Goal: Task Accomplishment & Management: Manage account settings

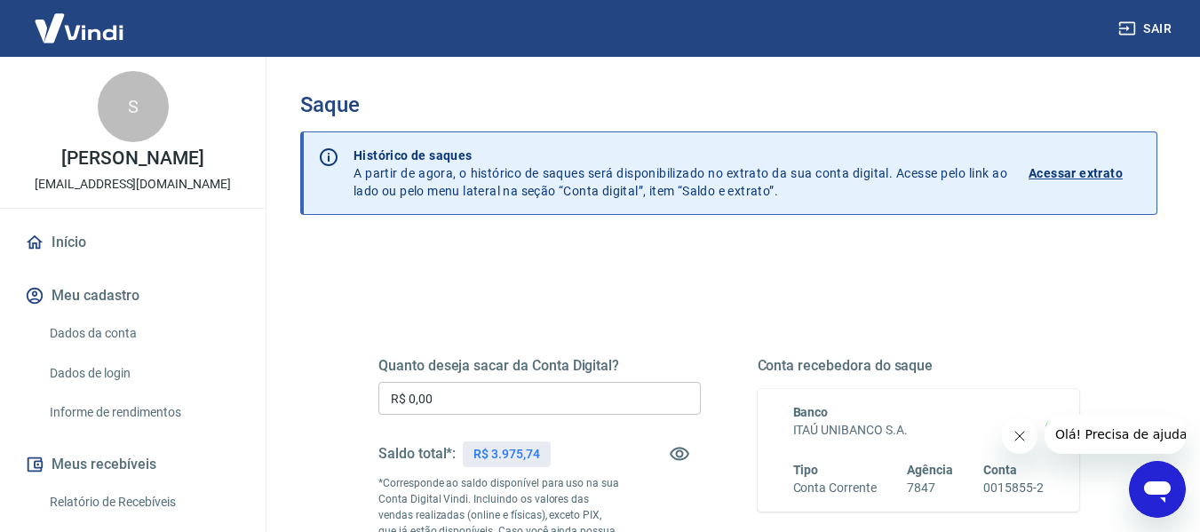
click at [507, 448] on p "R$ 3.975,74" at bounding box center [506, 454] width 66 height 19
copy p "3.975,74"
click at [543, 398] on input "R$ 0,00" at bounding box center [539, 398] width 322 height 33
paste input "text"
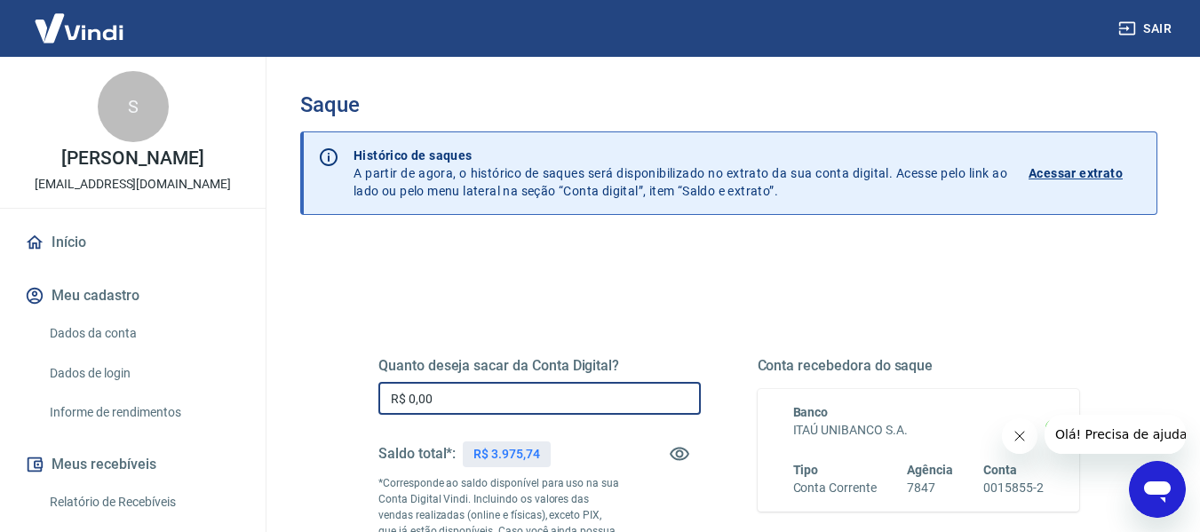
click at [543, 398] on input "R$ 0,00" at bounding box center [539, 398] width 322 height 33
paste input "3.975,74"
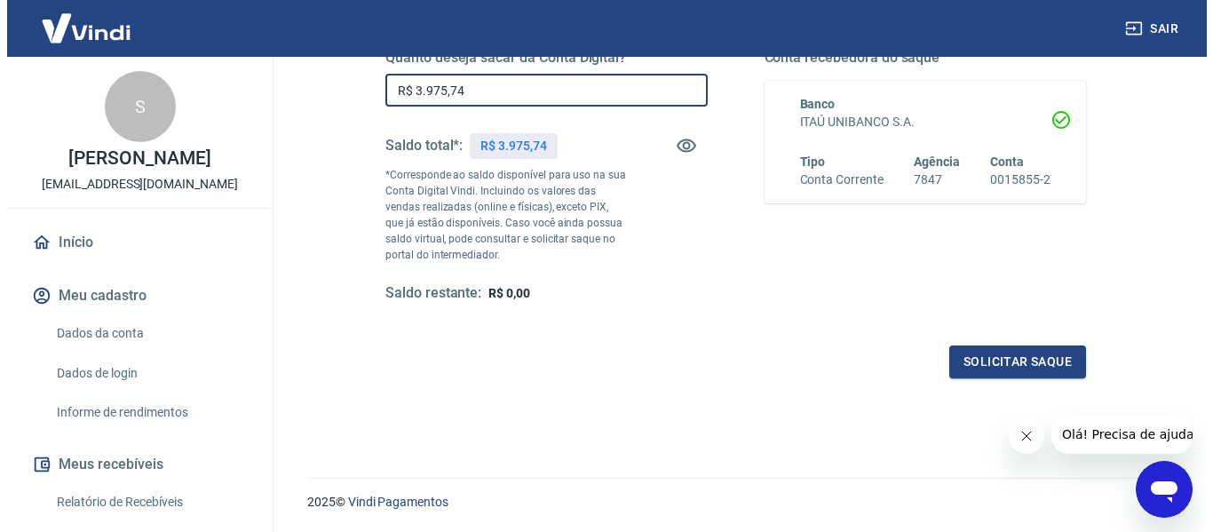
scroll to position [313, 0]
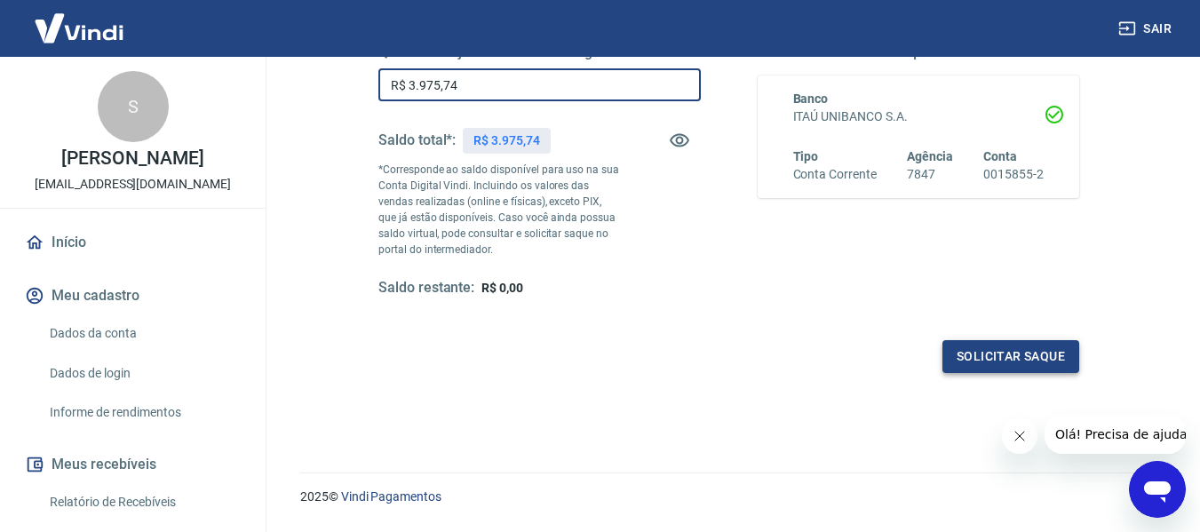
type input "R$ 3.975,74"
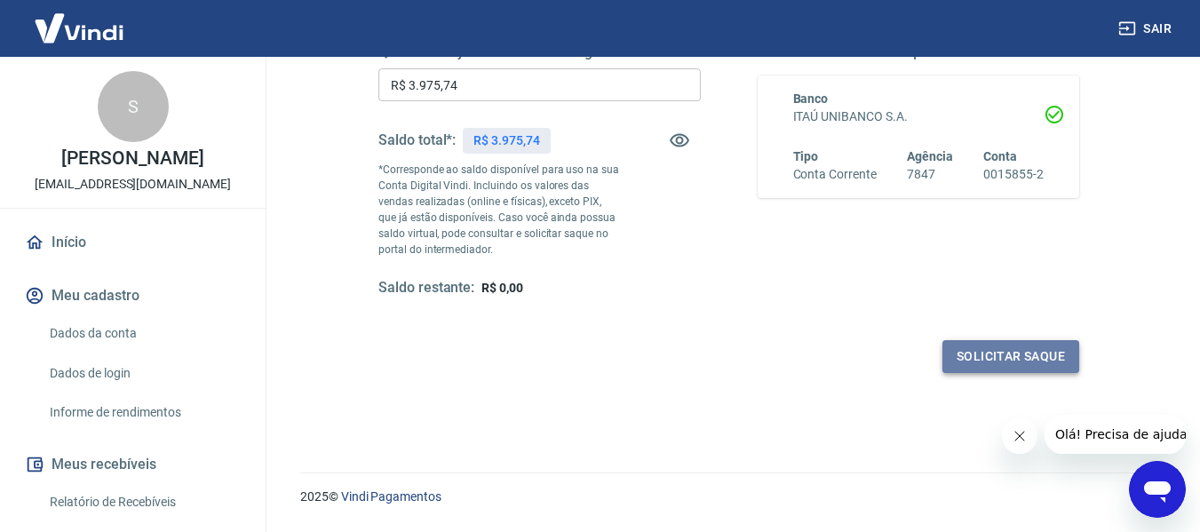
click at [961, 360] on button "Solicitar saque" at bounding box center [1010, 356] width 137 height 33
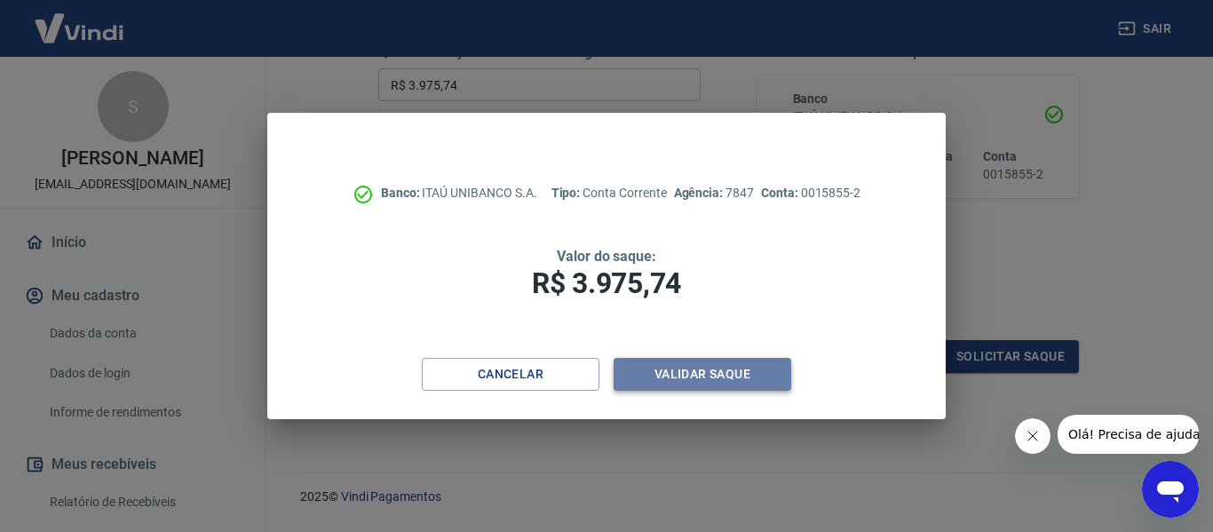
click at [693, 378] on button "Validar saque" at bounding box center [703, 374] width 178 height 33
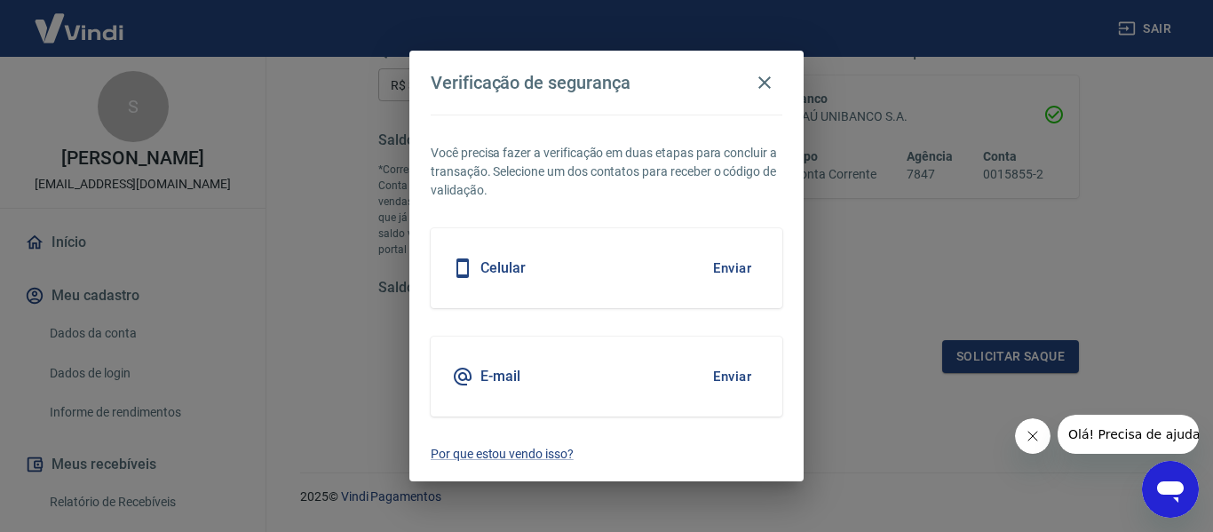
click at [736, 375] on button "Enviar" at bounding box center [732, 376] width 58 height 37
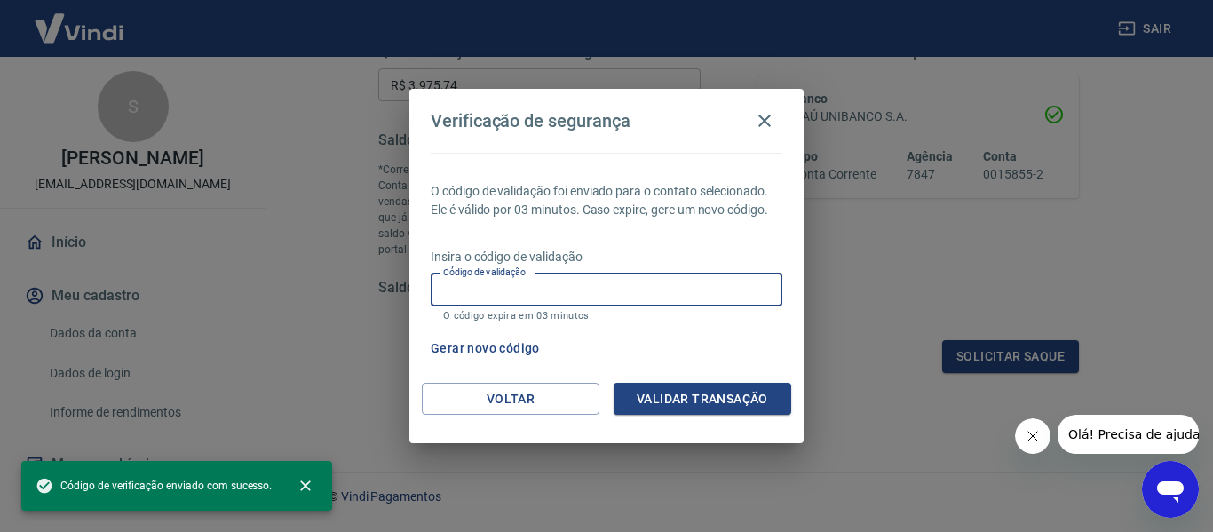
click at [540, 283] on input "Código de validação" at bounding box center [607, 290] width 352 height 33
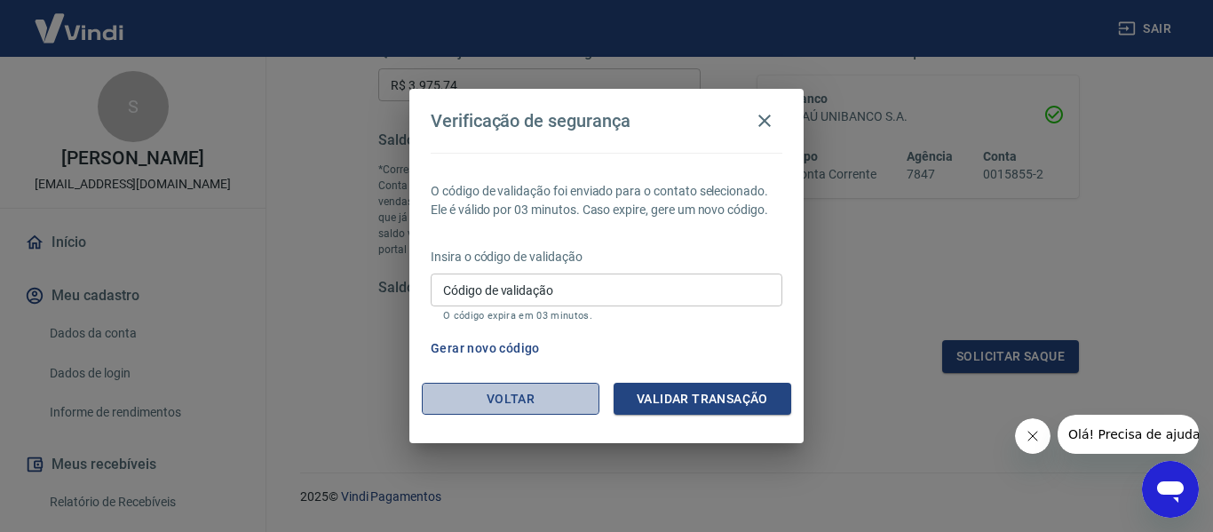
click at [497, 409] on button "Voltar" at bounding box center [511, 399] width 178 height 33
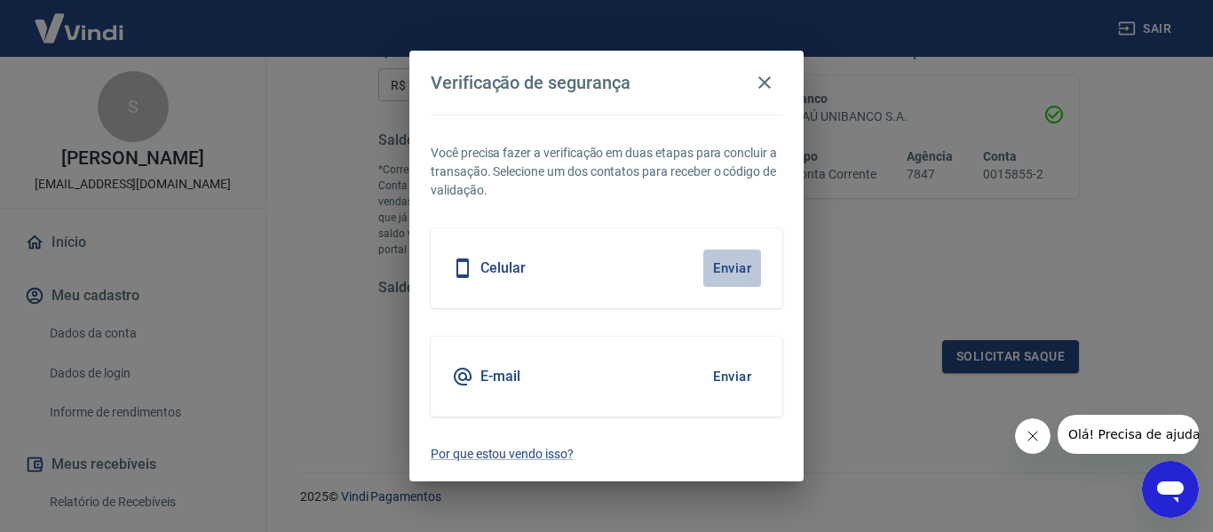
click at [734, 267] on button "Enviar" at bounding box center [732, 268] width 58 height 37
click at [724, 268] on button "Enviar" at bounding box center [732, 268] width 58 height 37
click at [1034, 441] on icon "Fechar mensagem da empresa" at bounding box center [1032, 436] width 14 height 14
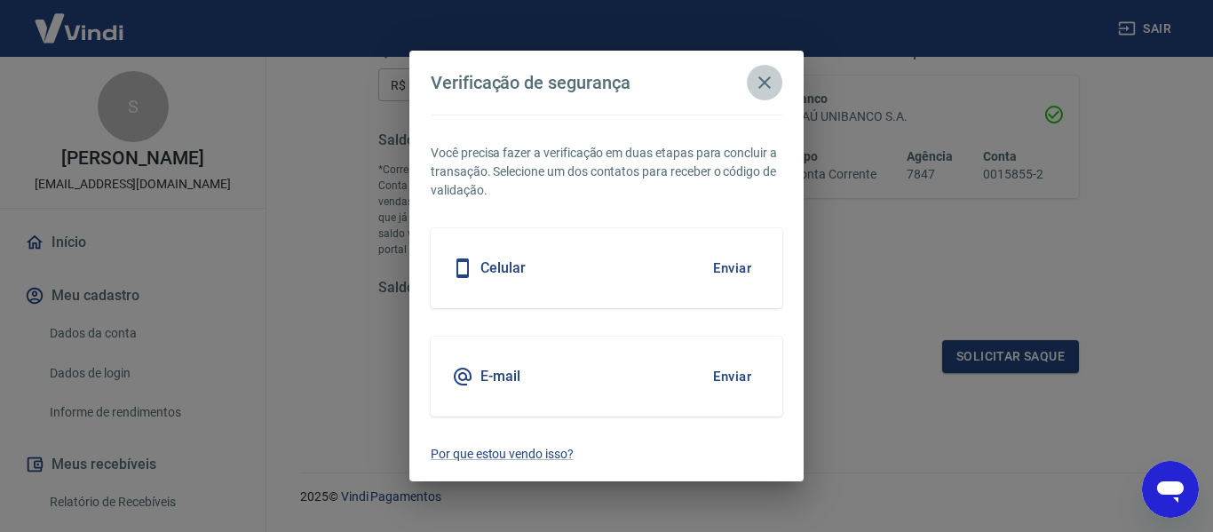
click at [772, 84] on icon "button" at bounding box center [764, 82] width 21 height 21
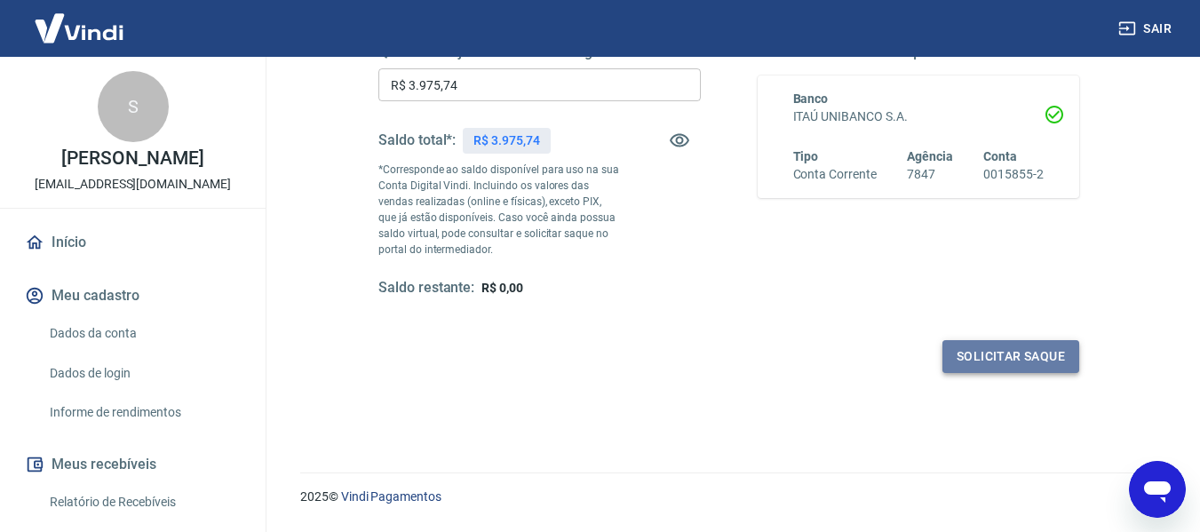
click at [998, 360] on button "Solicitar saque" at bounding box center [1010, 356] width 137 height 33
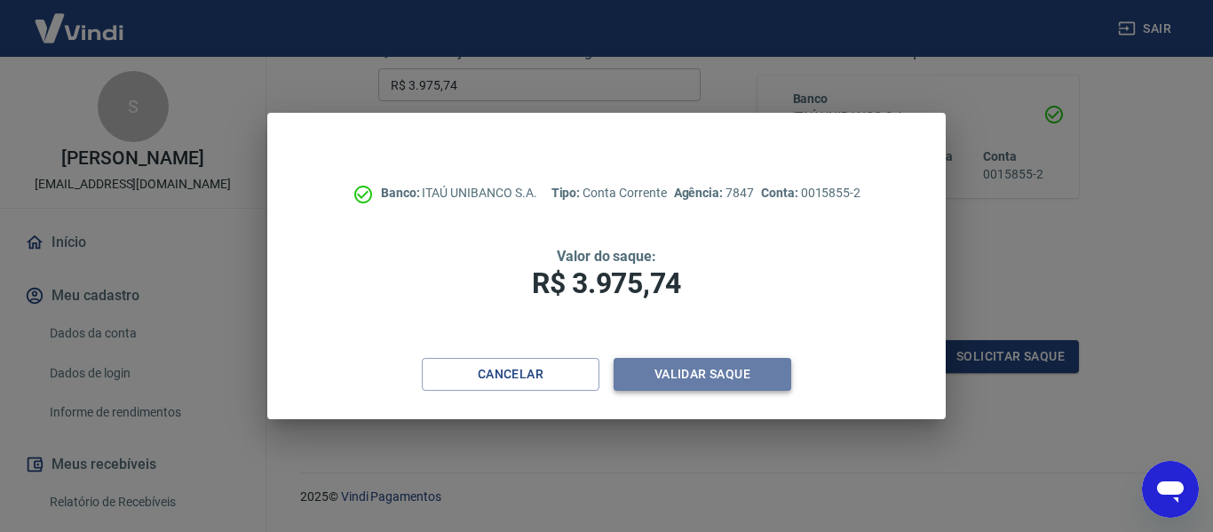
click at [678, 378] on button "Validar saque" at bounding box center [703, 374] width 178 height 33
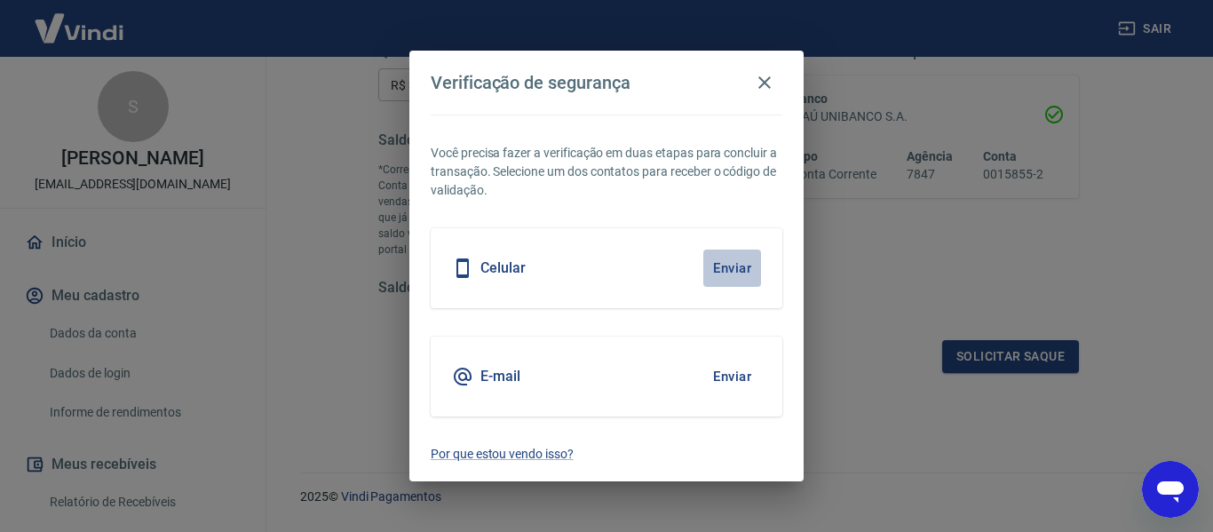
click at [732, 268] on button "Enviar" at bounding box center [732, 268] width 58 height 37
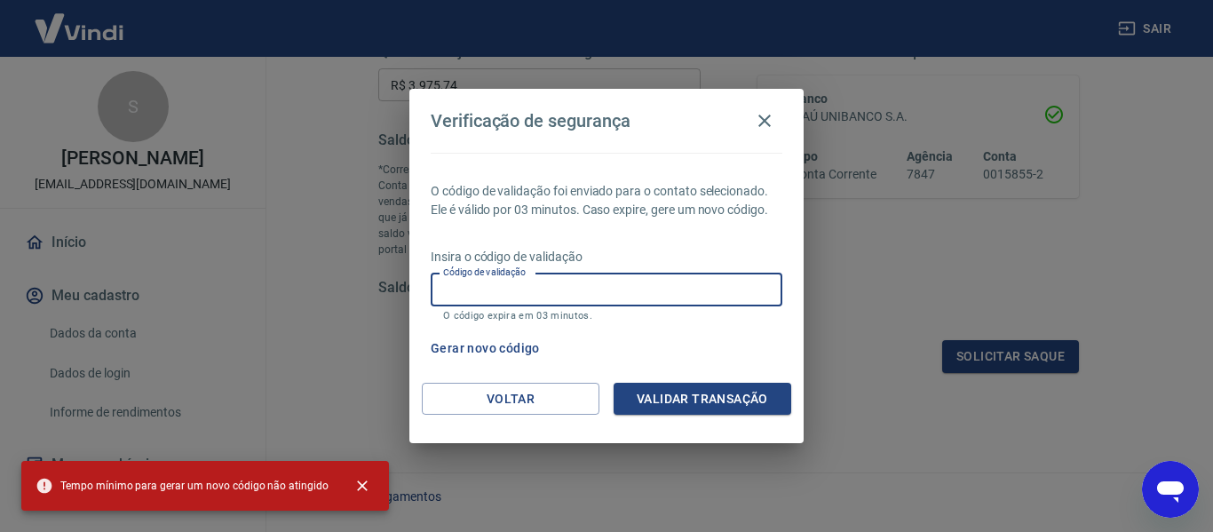
click at [643, 293] on input "Código de validação" at bounding box center [607, 290] width 352 height 33
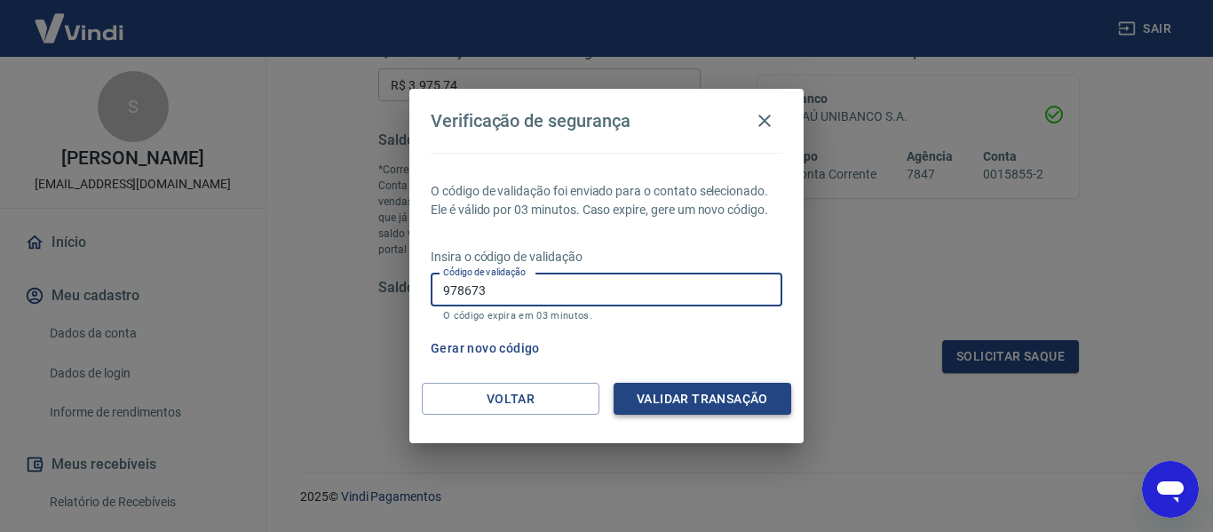
type input "978673"
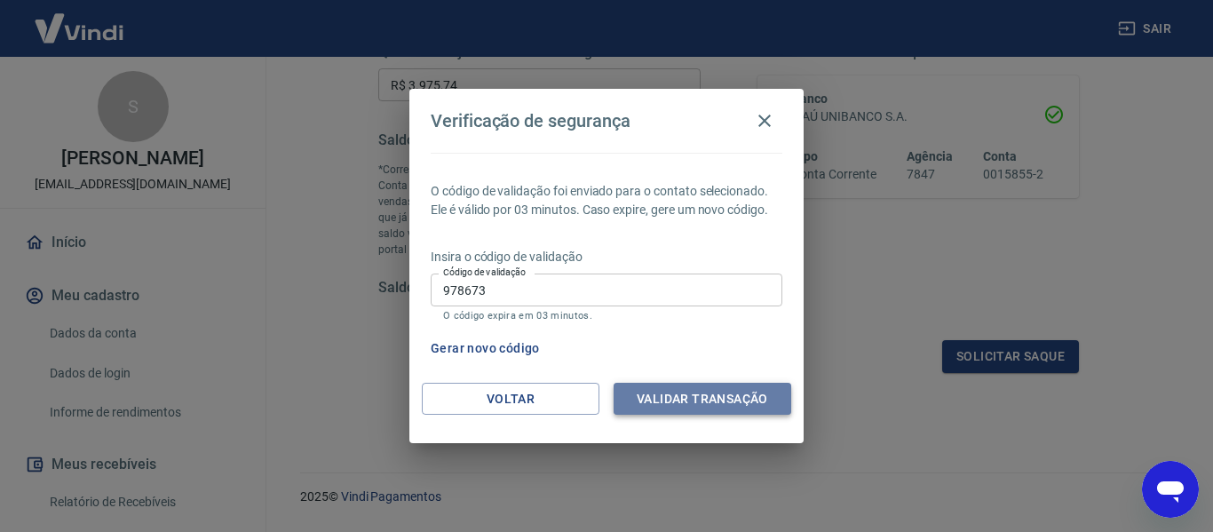
click at [705, 403] on button "Validar transação" at bounding box center [703, 399] width 178 height 33
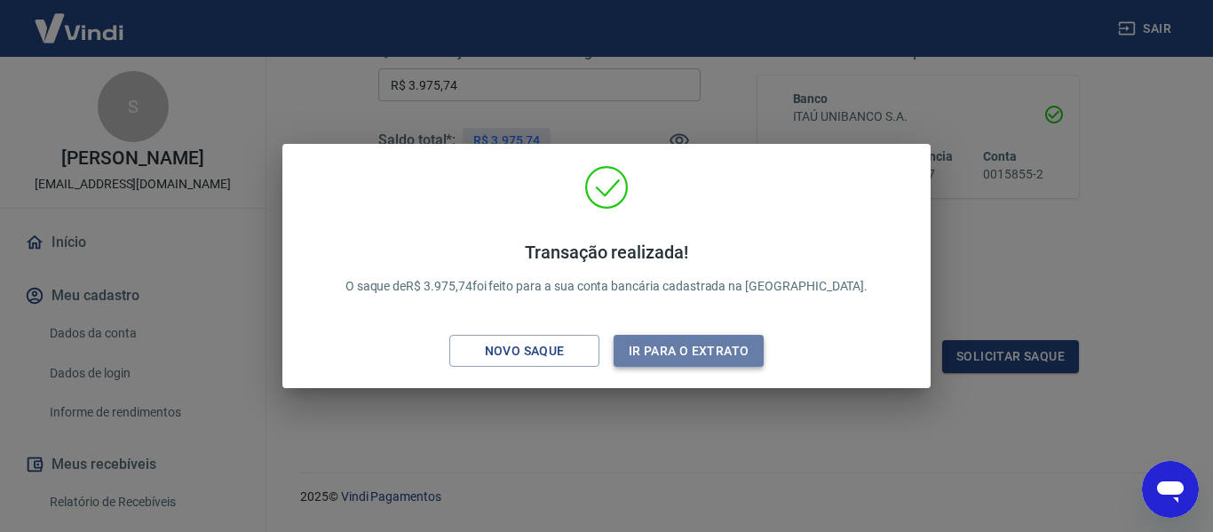
click at [684, 357] on button "Ir para o extrato" at bounding box center [689, 351] width 150 height 33
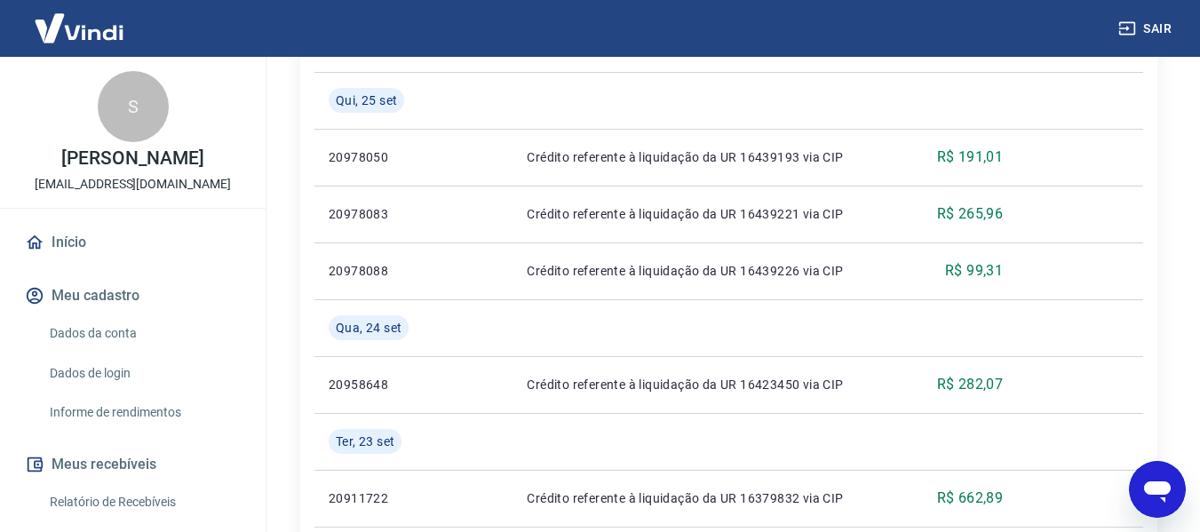
scroll to position [486, 0]
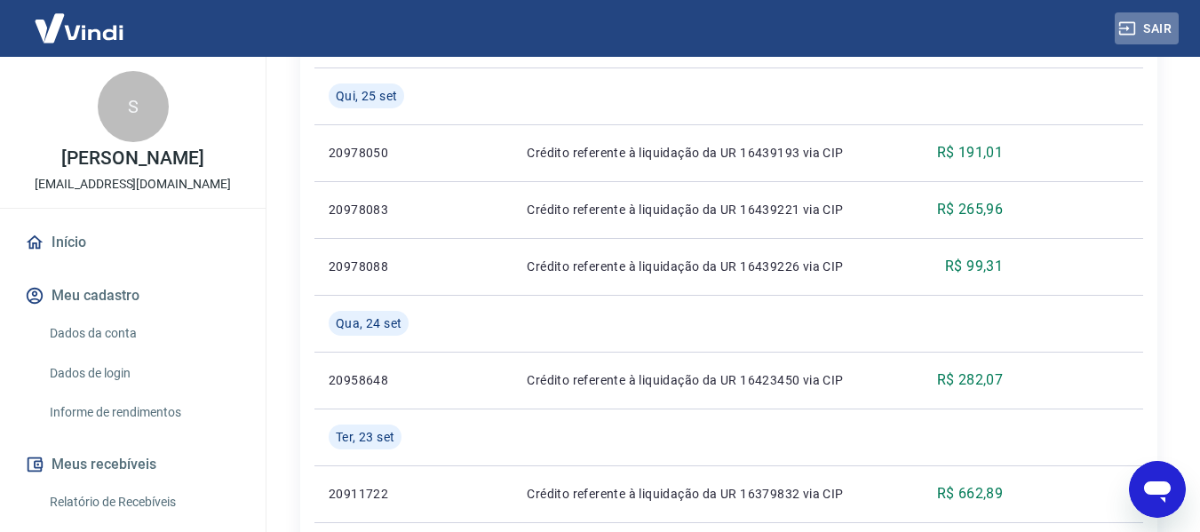
click at [1156, 32] on button "Sair" at bounding box center [1147, 28] width 64 height 33
